Goal: Information Seeking & Learning: Learn about a topic

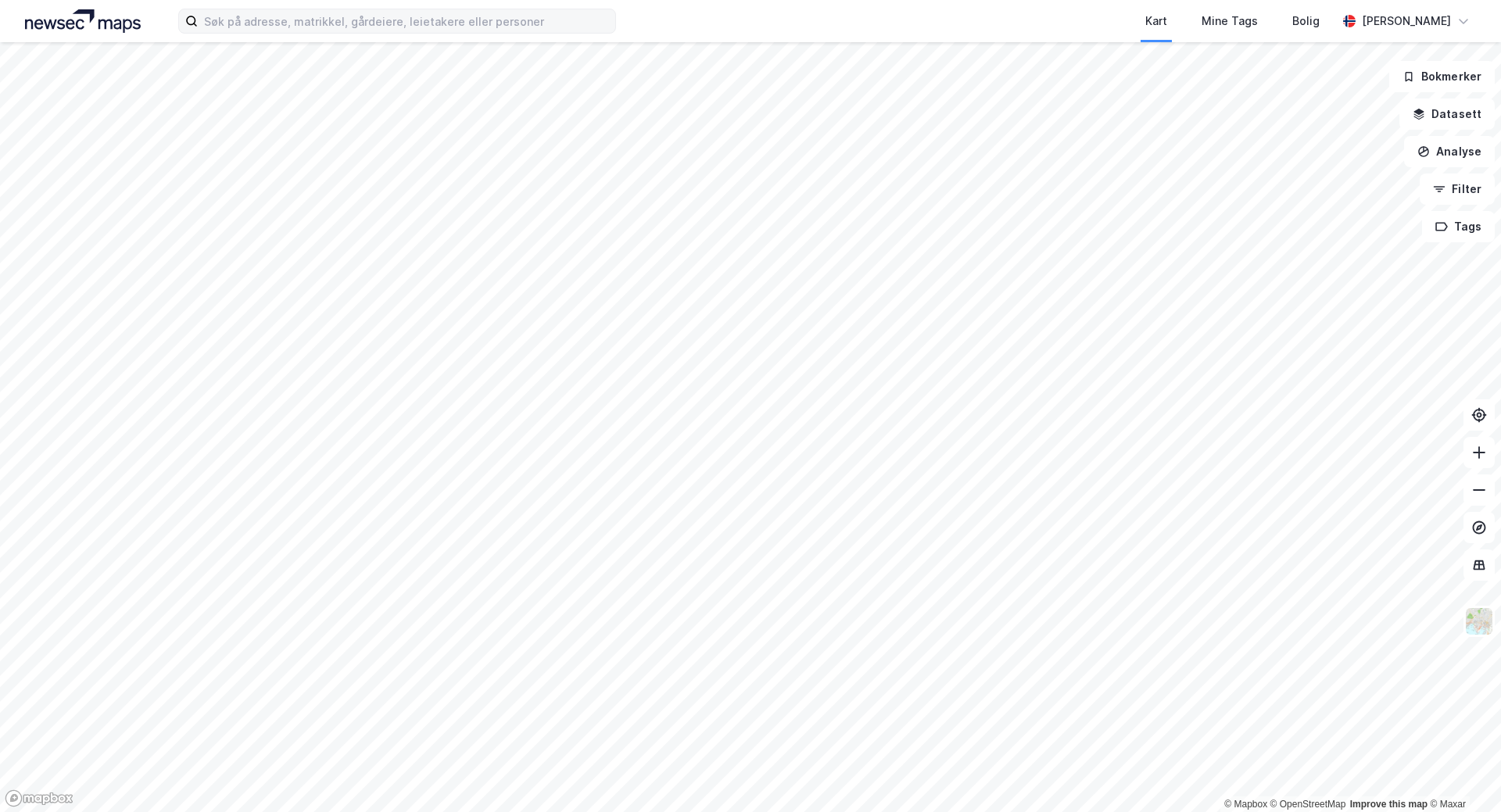
click at [287, 32] on label at bounding box center [396, 22] width 438 height 25
click at [287, 32] on input at bounding box center [406, 21] width 417 height 23
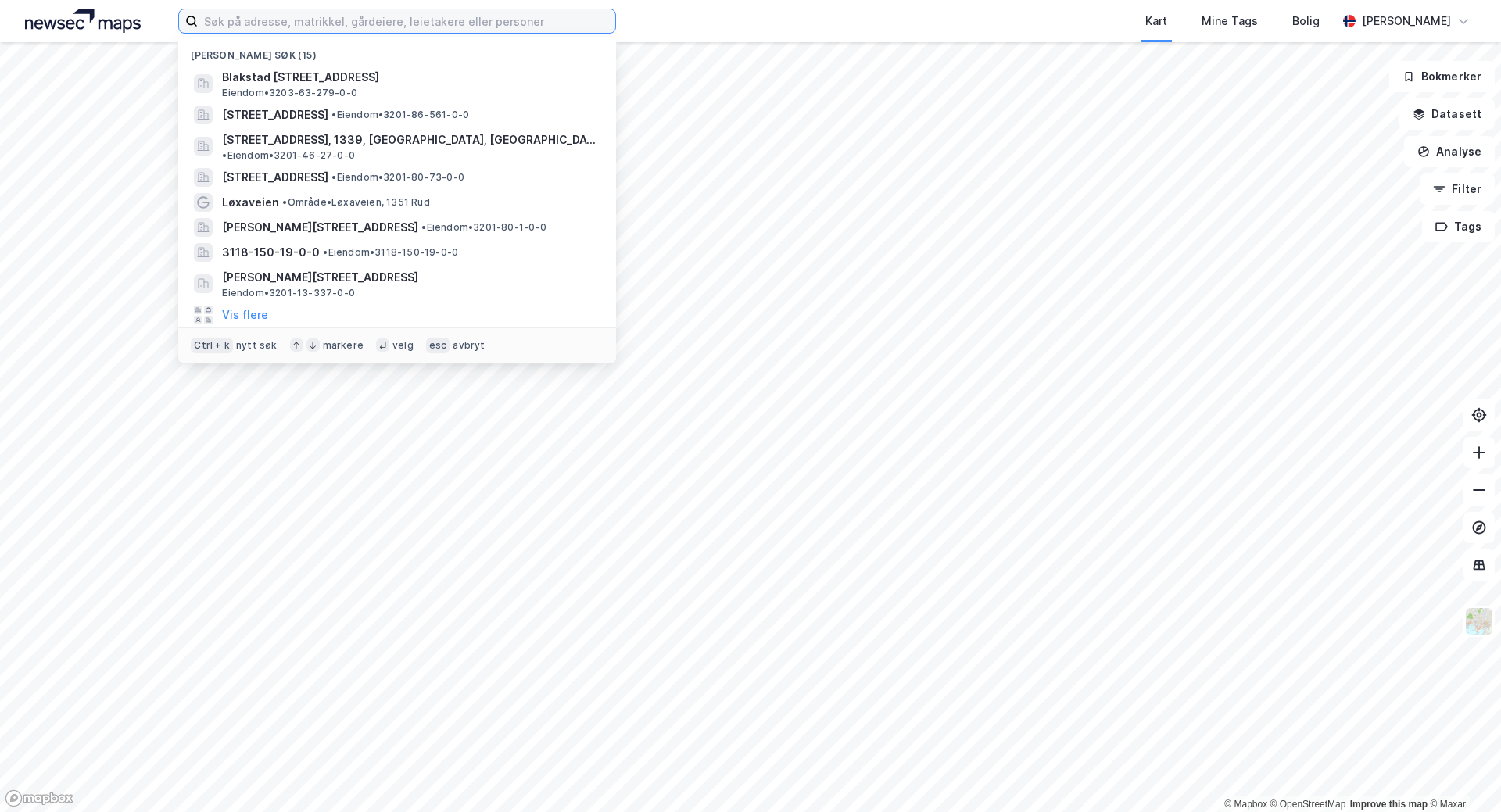
click at [230, 16] on input at bounding box center [406, 21] width 417 height 23
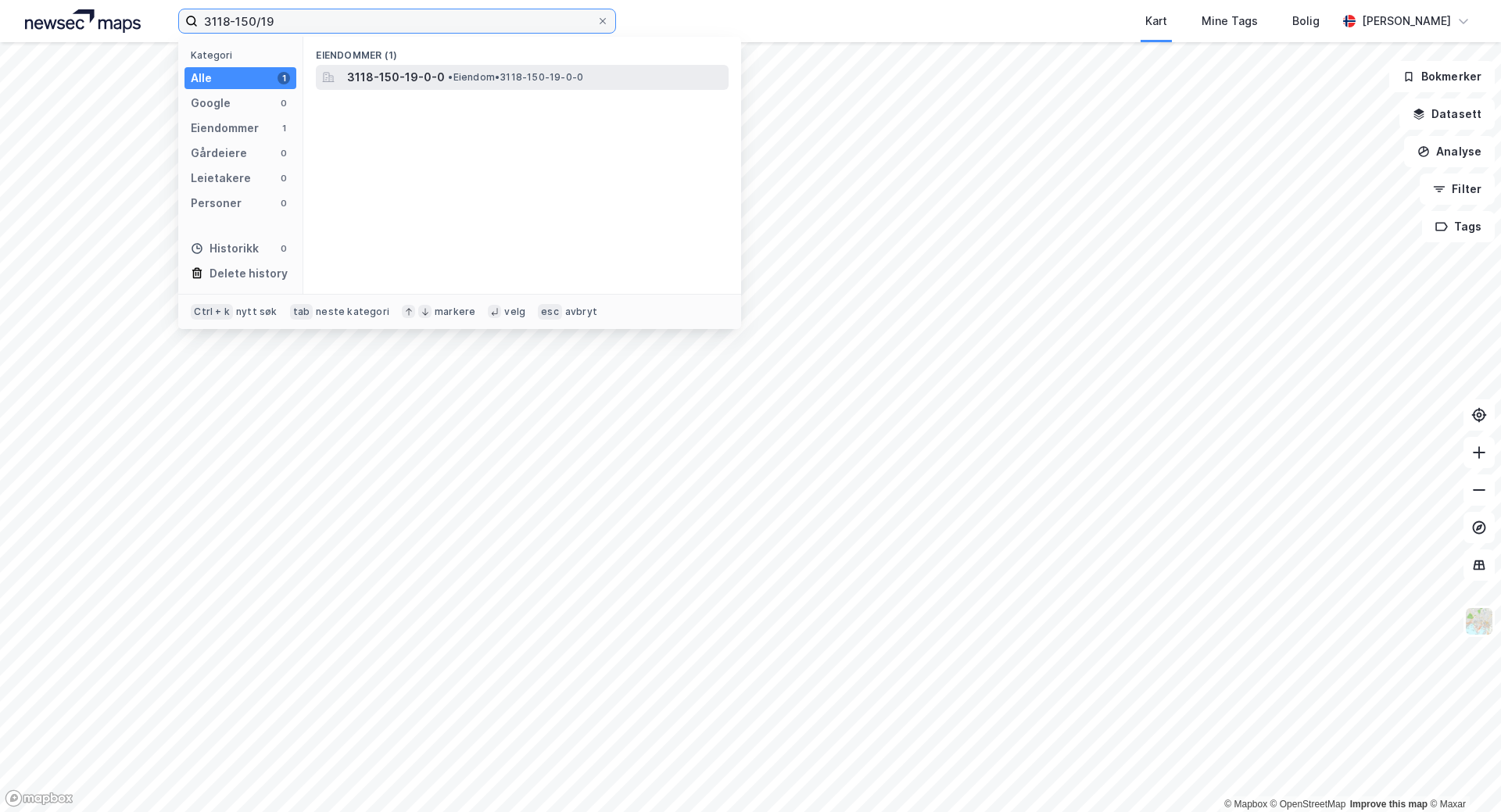
type input "3118-150/19"
click at [400, 78] on span "3118-150-19-0-0" at bounding box center [395, 77] width 97 height 19
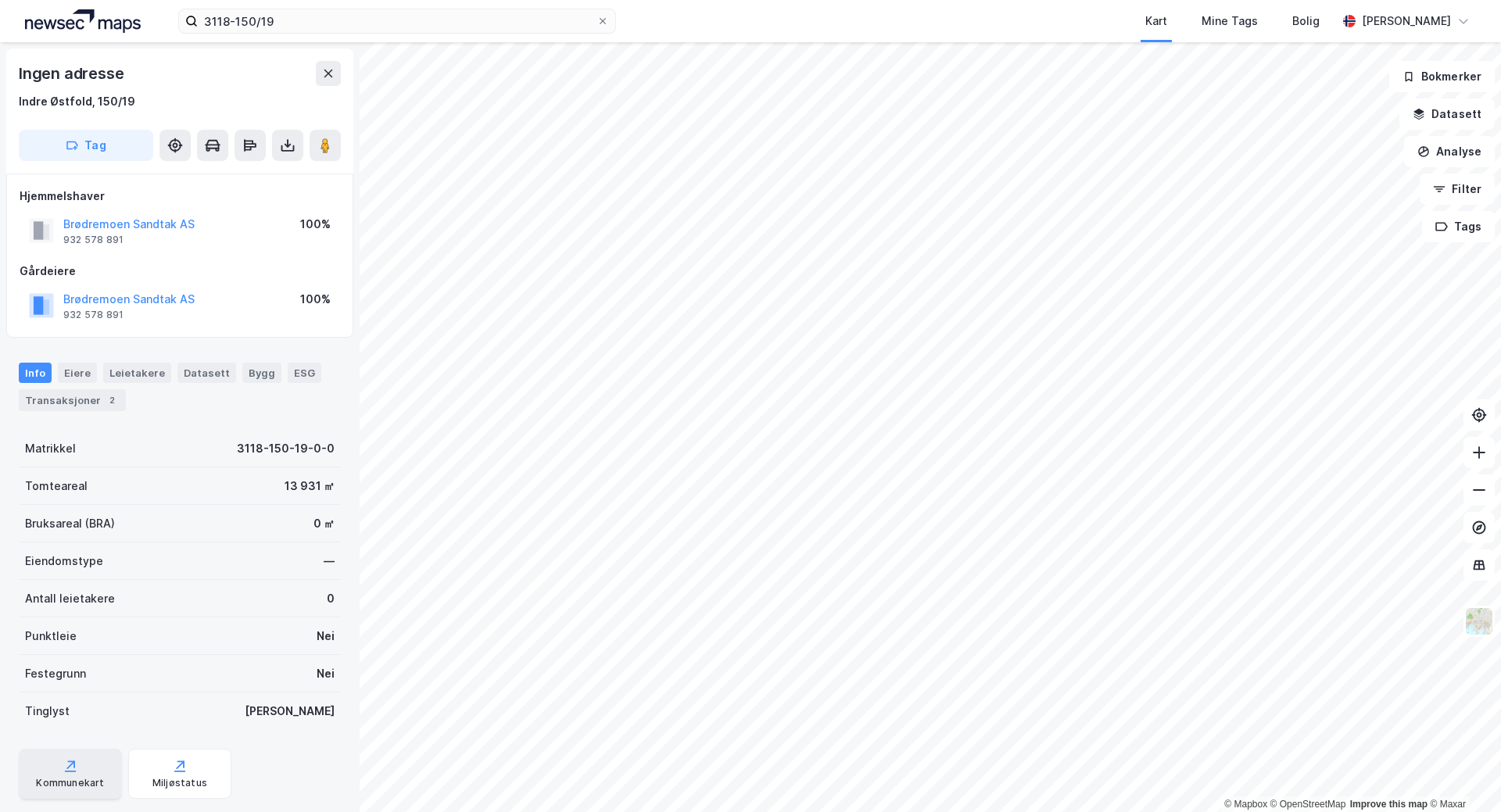
click at [67, 778] on div "Kommunekart" at bounding box center [69, 783] width 68 height 13
click at [198, 371] on div "Datasett" at bounding box center [207, 373] width 59 height 21
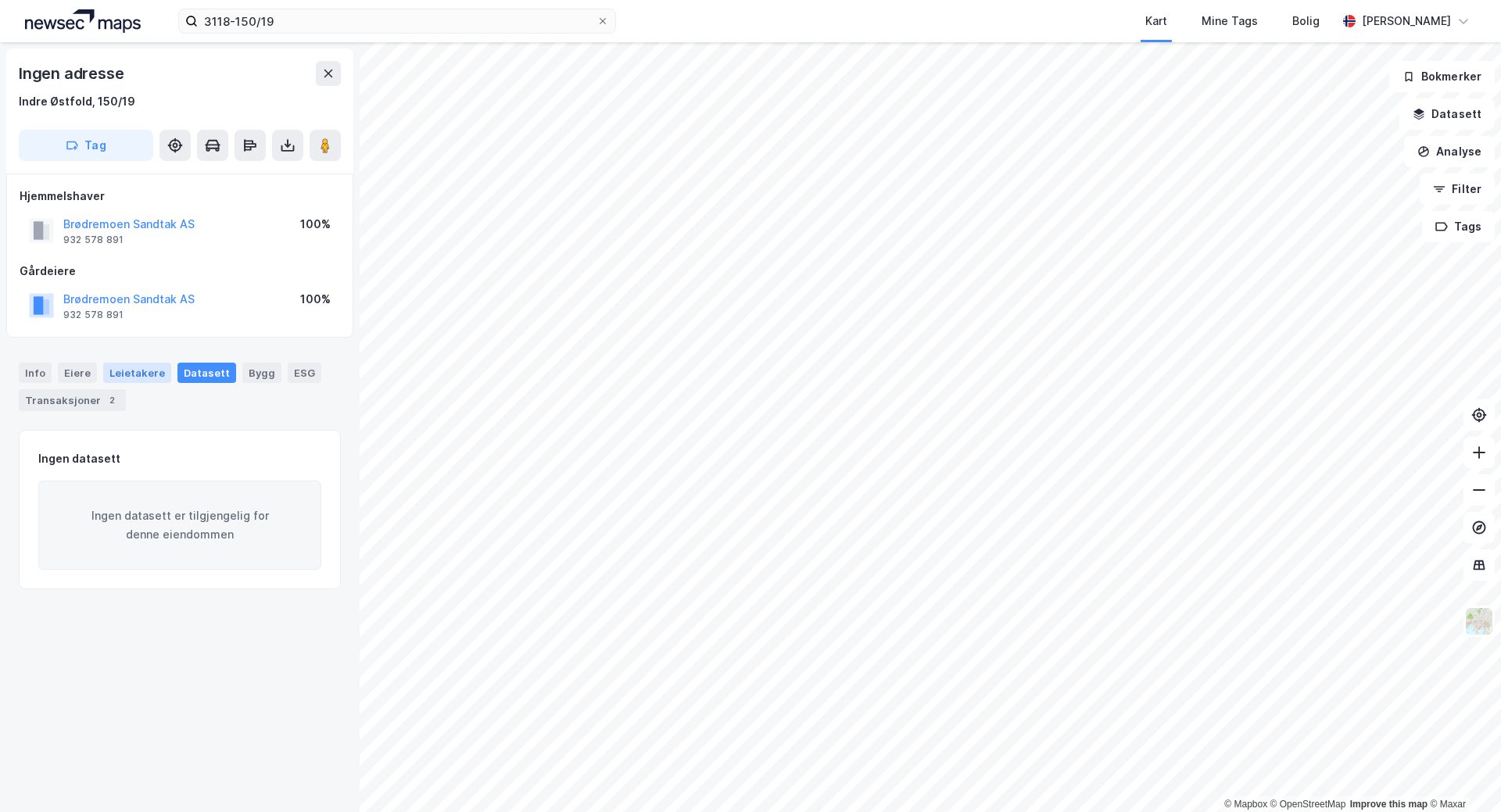
click at [156, 371] on div "Leietakere" at bounding box center [136, 373] width 68 height 21
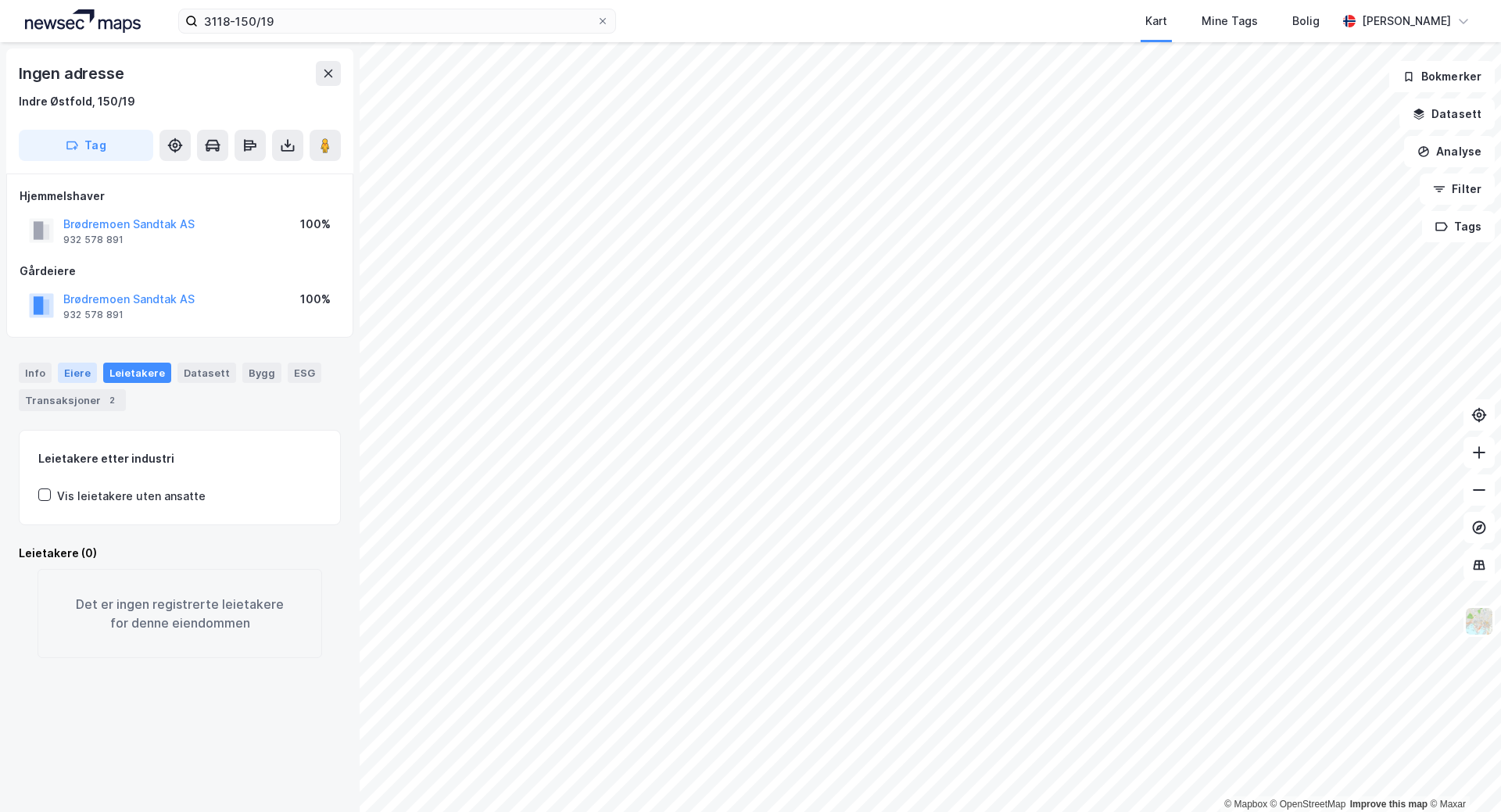
click at [68, 370] on div "Eiere" at bounding box center [77, 373] width 39 height 21
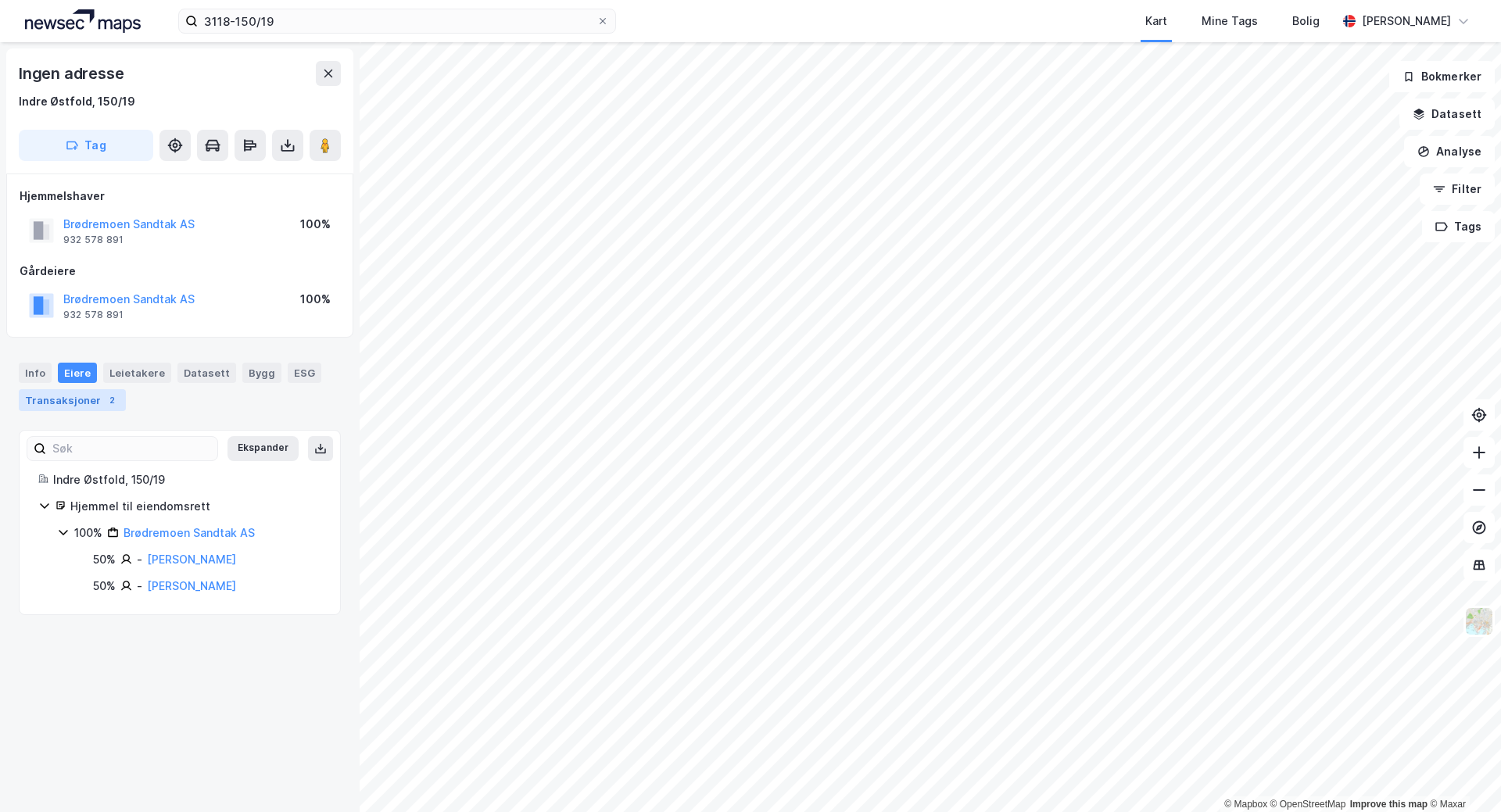
click at [42, 402] on div "Transaksjoner 2" at bounding box center [72, 400] width 107 height 22
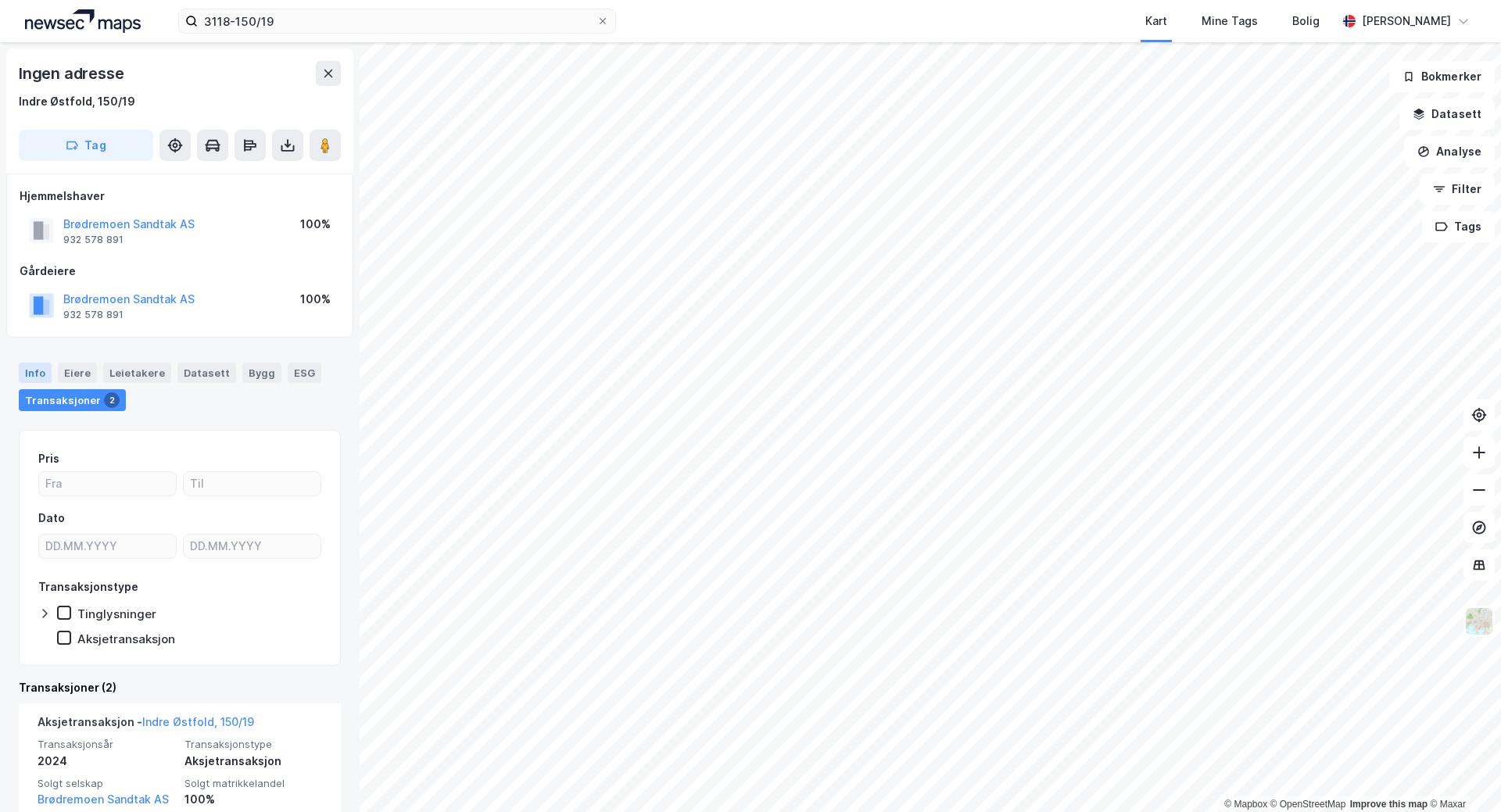
click at [30, 369] on div "Info" at bounding box center [35, 373] width 32 height 21
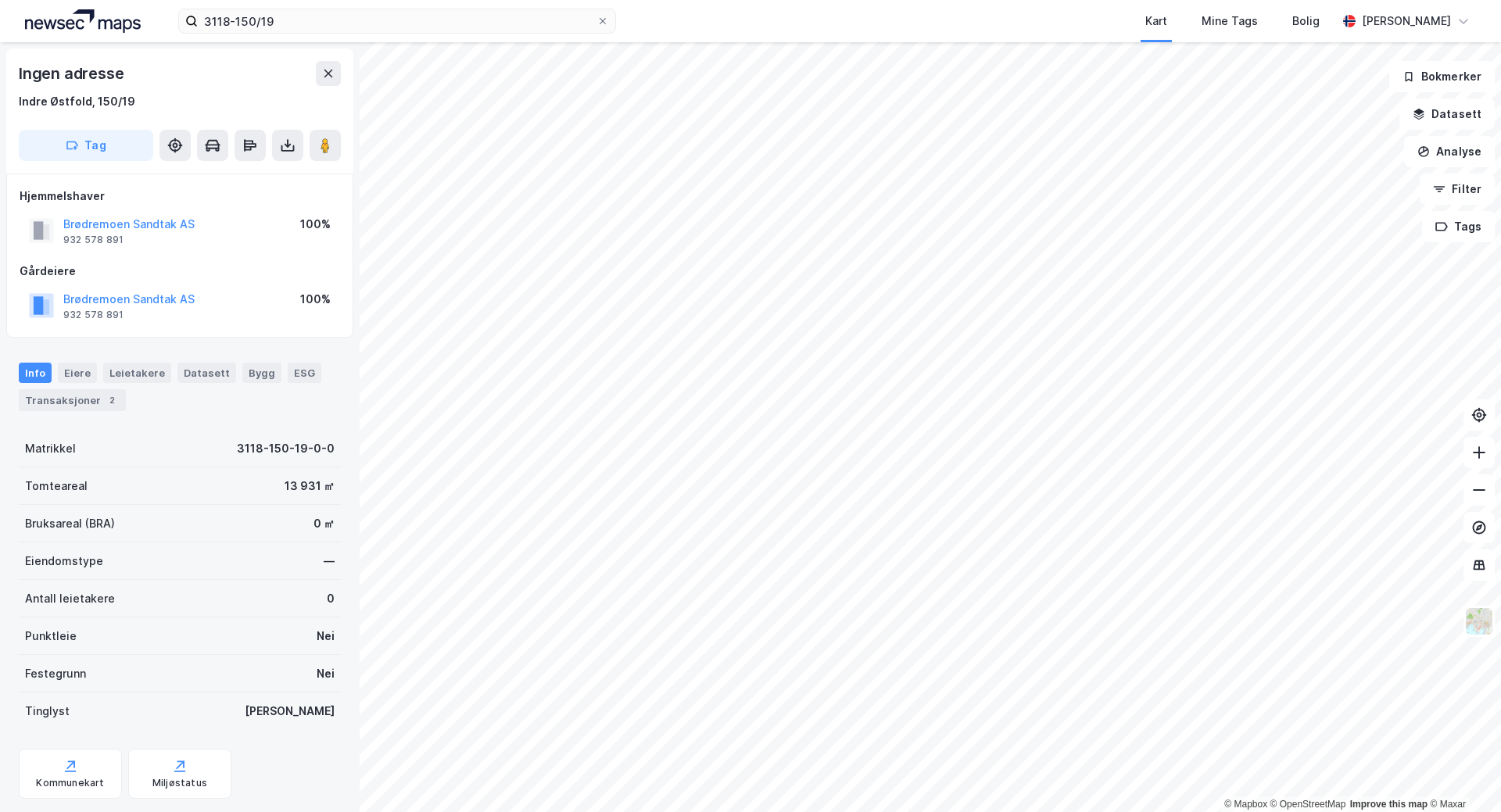
scroll to position [119, 0]
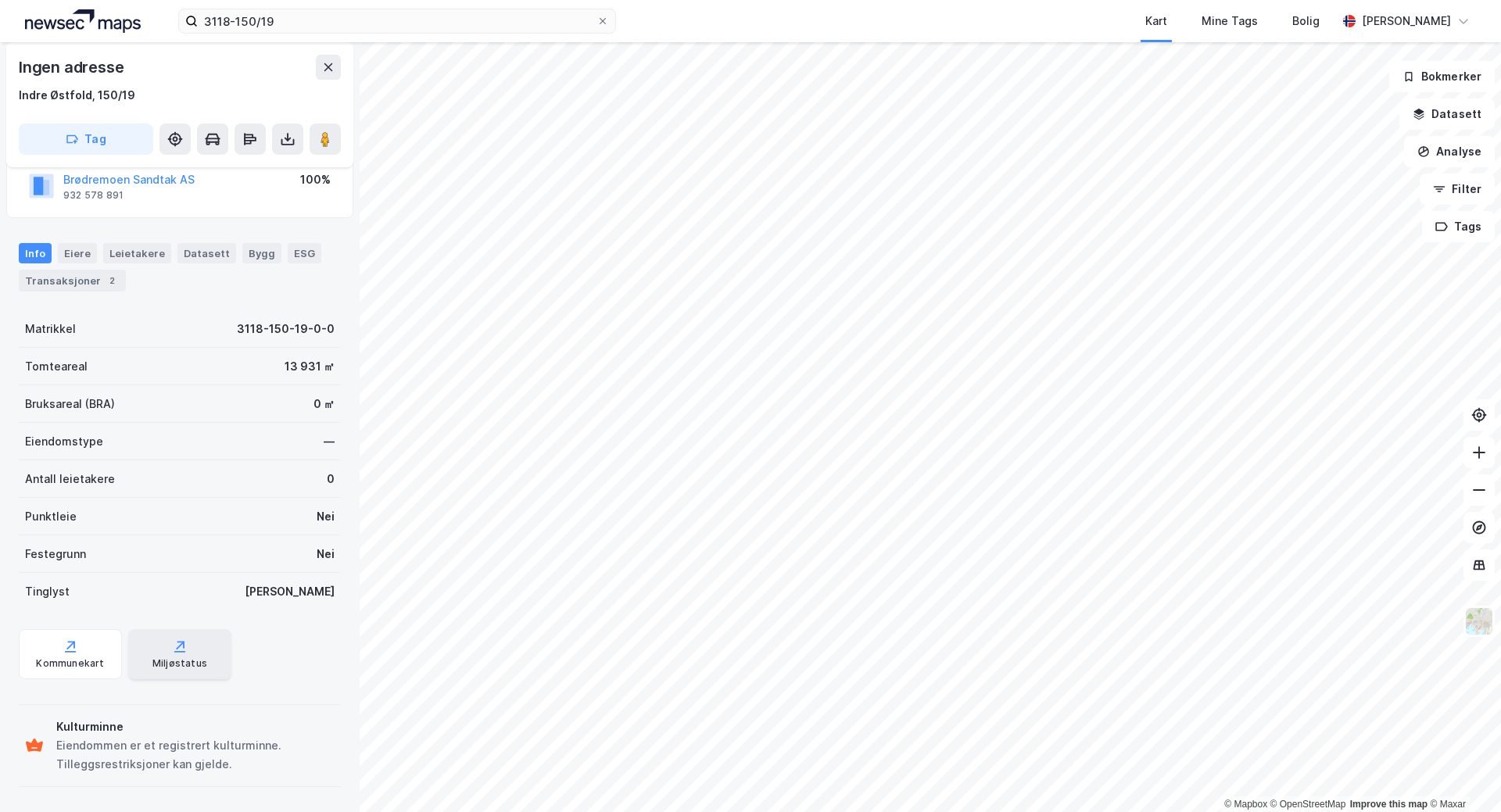
click at [177, 665] on div "Miljøstatus" at bounding box center [180, 663] width 55 height 13
click at [63, 661] on div "Kommunekart" at bounding box center [69, 663] width 68 height 13
